Goal: Task Accomplishment & Management: Use online tool/utility

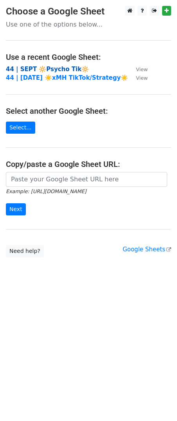
click at [53, 70] on strong "44 | SEPT 🔆Psycho Tik🔆" at bounding box center [47, 69] width 83 height 7
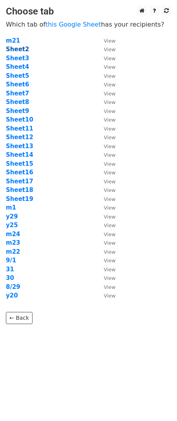
click at [16, 51] on strong "Sheet2" at bounding box center [17, 49] width 23 height 7
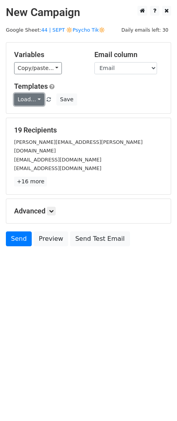
click at [26, 101] on link "Load..." at bounding box center [29, 99] width 30 height 12
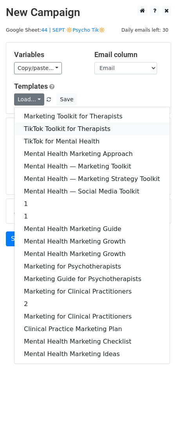
click at [34, 126] on link "TikTok Toolkit for Therapists" at bounding box center [91, 129] width 155 height 13
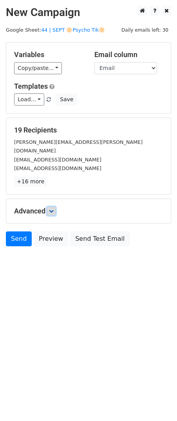
click at [49, 207] on link at bounding box center [51, 211] width 9 height 9
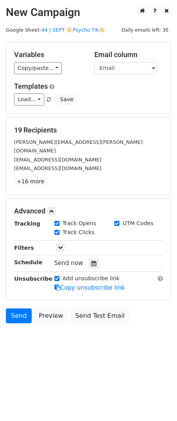
click at [93, 261] on div "Tracking Track Opens UTM Codes Track Clicks Filters Only include spreadsheet ro…" at bounding box center [88, 255] width 149 height 73
click at [93, 258] on div at bounding box center [93, 263] width 11 height 10
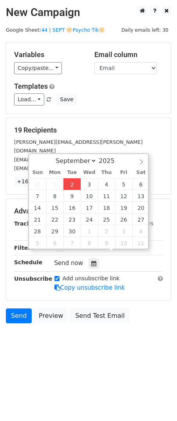
type input "2025-09-02 13:13"
type input "01"
type input "13"
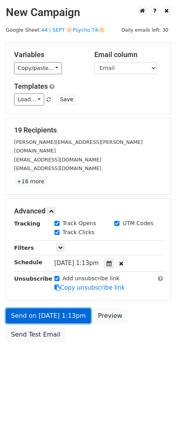
click at [55, 271] on form "Variables Copy/paste... {{Name}} {{Email}} Email column Name Email Templates Lo…" at bounding box center [88, 194] width 165 height 304
click at [45, 308] on link "Send on Sep 2 at 1:13pm" at bounding box center [48, 315] width 85 height 15
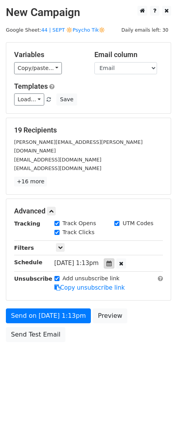
click at [111, 261] on icon at bounding box center [108, 263] width 5 height 5
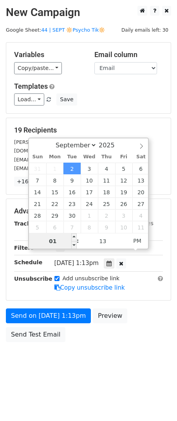
click at [54, 242] on input "01" at bounding box center [53, 241] width 48 height 16
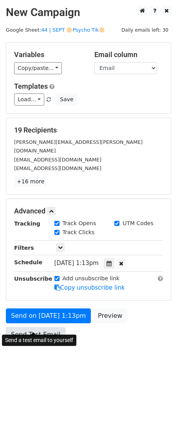
click at [47, 327] on link "Send Test Email" at bounding box center [35, 334] width 59 height 15
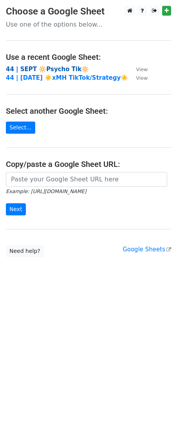
click at [44, 68] on strong "44 | SEPT 🔆Psycho Tik🔆" at bounding box center [47, 69] width 83 height 7
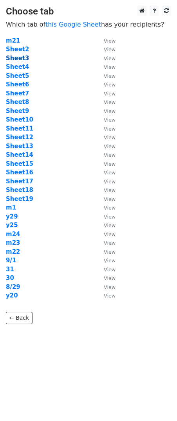
click at [22, 60] on strong "Sheet3" at bounding box center [17, 58] width 23 height 7
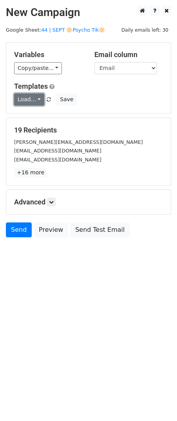
click at [29, 98] on link "Load..." at bounding box center [29, 99] width 30 height 12
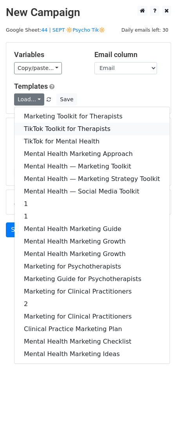
click at [62, 129] on link "TikTok Toolkit for Therapists" at bounding box center [91, 129] width 155 height 13
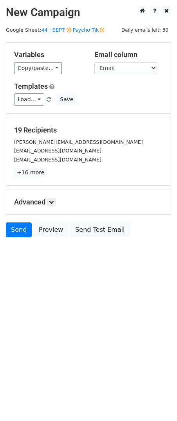
click at [43, 201] on h5 "Advanced" at bounding box center [88, 202] width 149 height 9
click at [49, 199] on link at bounding box center [51, 202] width 9 height 9
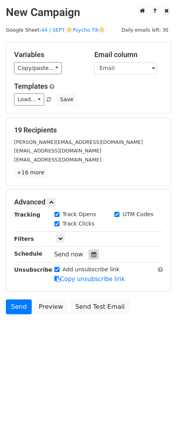
click at [91, 252] on icon at bounding box center [93, 254] width 5 height 5
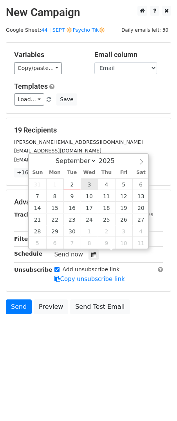
type input "2025-09-03 12:00"
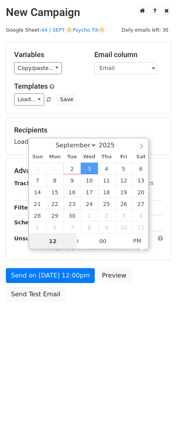
type input "8"
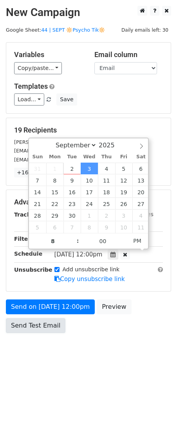
type input "2025-09-03 20:00"
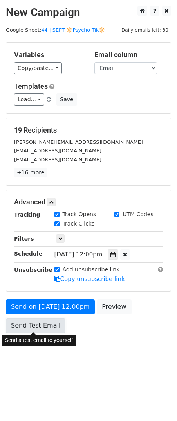
click at [32, 319] on link "Send Test Email" at bounding box center [35, 325] width 59 height 15
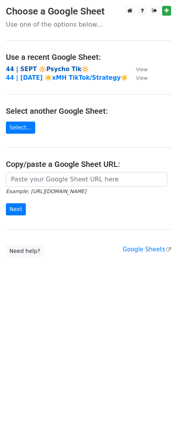
click at [50, 70] on strong "44 | SEPT 🔆Psycho Tik🔆" at bounding box center [47, 69] width 83 height 7
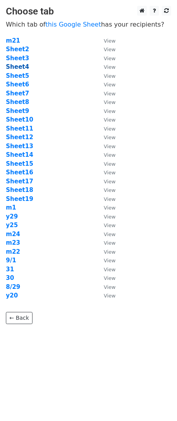
click at [20, 66] on strong "Sheet4" at bounding box center [17, 66] width 23 height 7
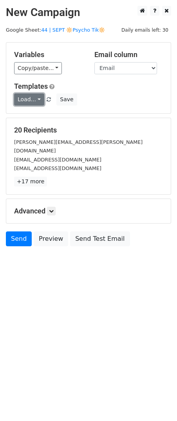
click at [30, 98] on link "Load..." at bounding box center [29, 99] width 30 height 12
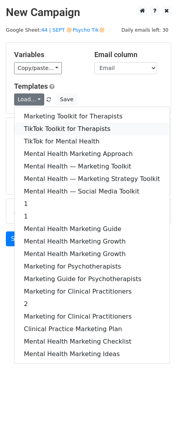
click at [65, 125] on link "TikTok Toolkit for Therapists" at bounding box center [91, 129] width 155 height 13
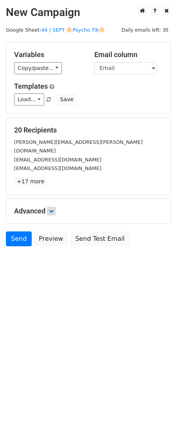
drag, startPoint x: 49, startPoint y: 193, endPoint x: 52, endPoint y: 200, distance: 7.5
click at [49, 199] on div "Advanced Tracking Track Opens UTM Codes Track Clicks Filters Only include sprea…" at bounding box center [88, 211] width 164 height 24
drag, startPoint x: 52, startPoint y: 200, endPoint x: 81, endPoint y: 237, distance: 47.0
click at [52, 209] on icon at bounding box center [51, 211] width 5 height 5
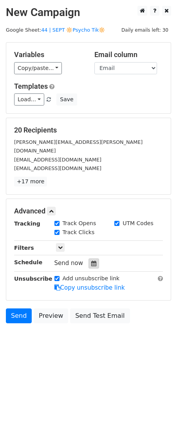
click at [91, 261] on icon at bounding box center [93, 263] width 5 height 5
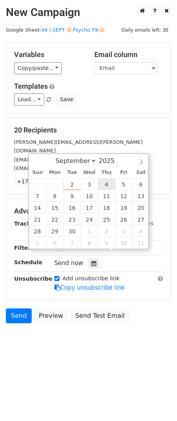
type input "2025-09-04 12:00"
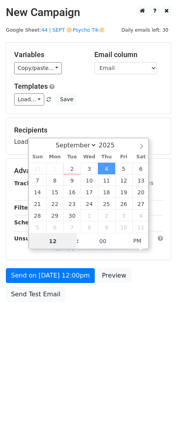
type input "7"
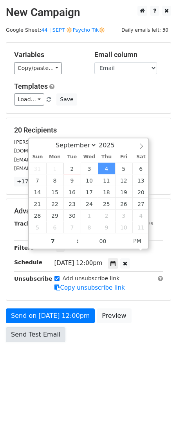
type input "2025-09-04 19:00"
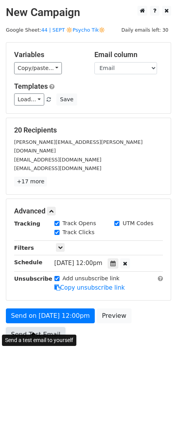
click at [44, 327] on link "Send Test Email" at bounding box center [35, 334] width 59 height 15
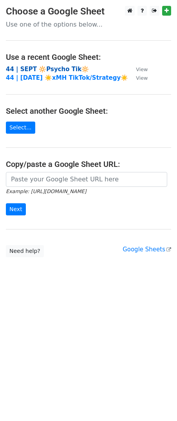
click at [52, 66] on strong "44 | SEPT 🔆Psycho Tik🔆" at bounding box center [47, 69] width 83 height 7
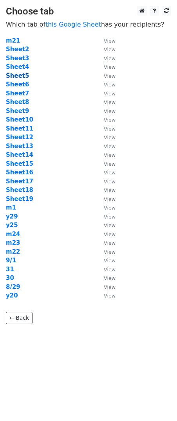
click at [19, 75] on strong "Sheet5" at bounding box center [17, 75] width 23 height 7
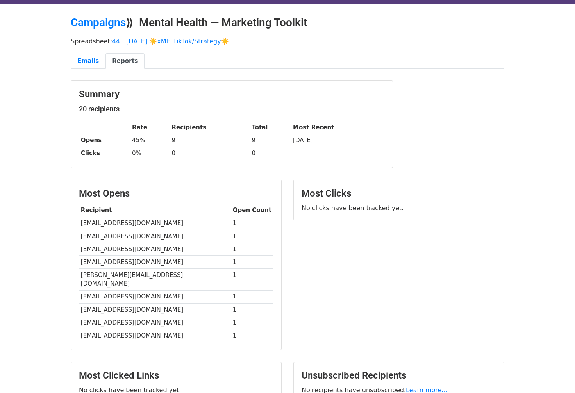
scroll to position [20, 0]
